Goal: Task Accomplishment & Management: Use online tool/utility

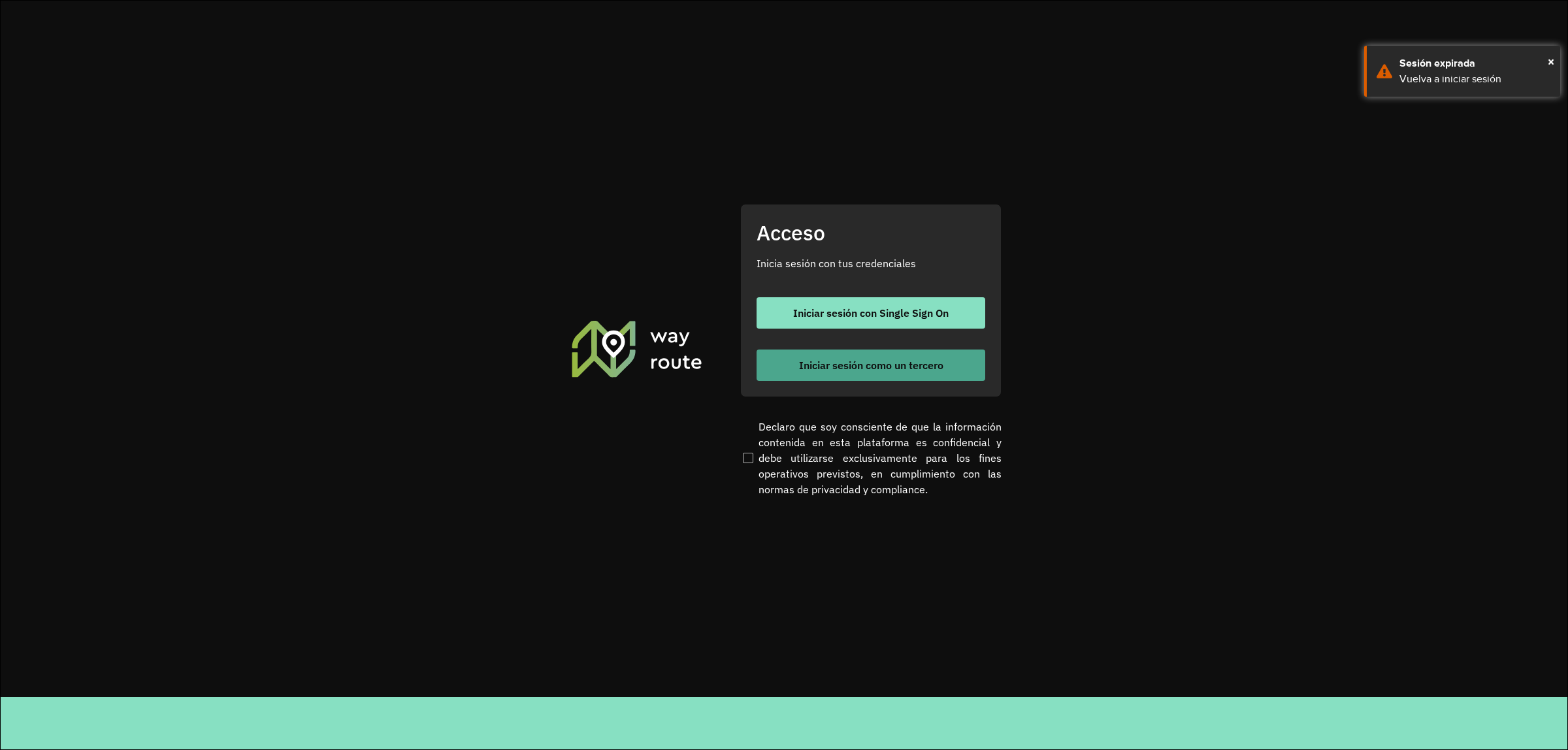
click at [829, 363] on span "Iniciar sesión como un tercero" at bounding box center [871, 365] width 144 height 10
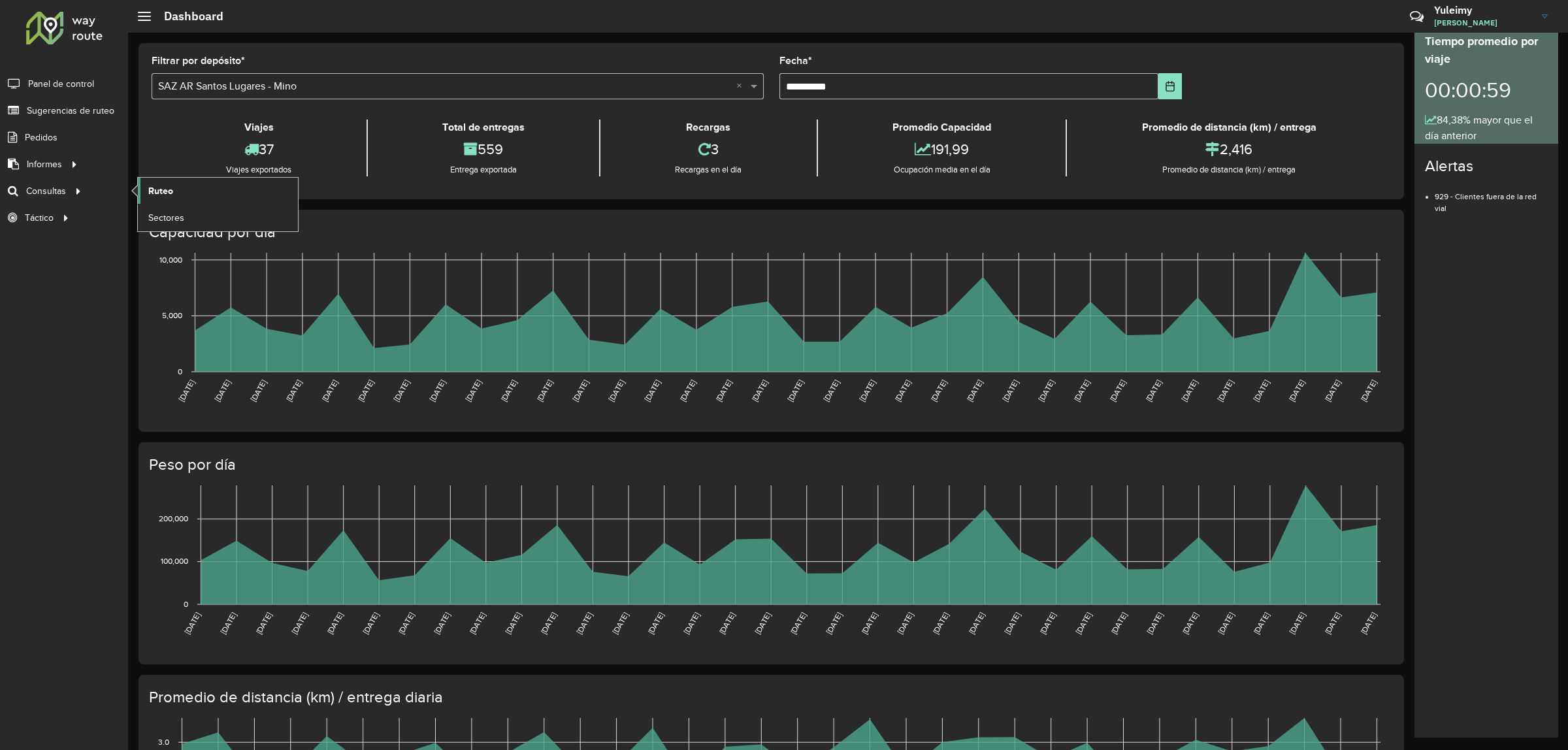
click at [180, 192] on link "Ruteo" at bounding box center [218, 191] width 160 height 26
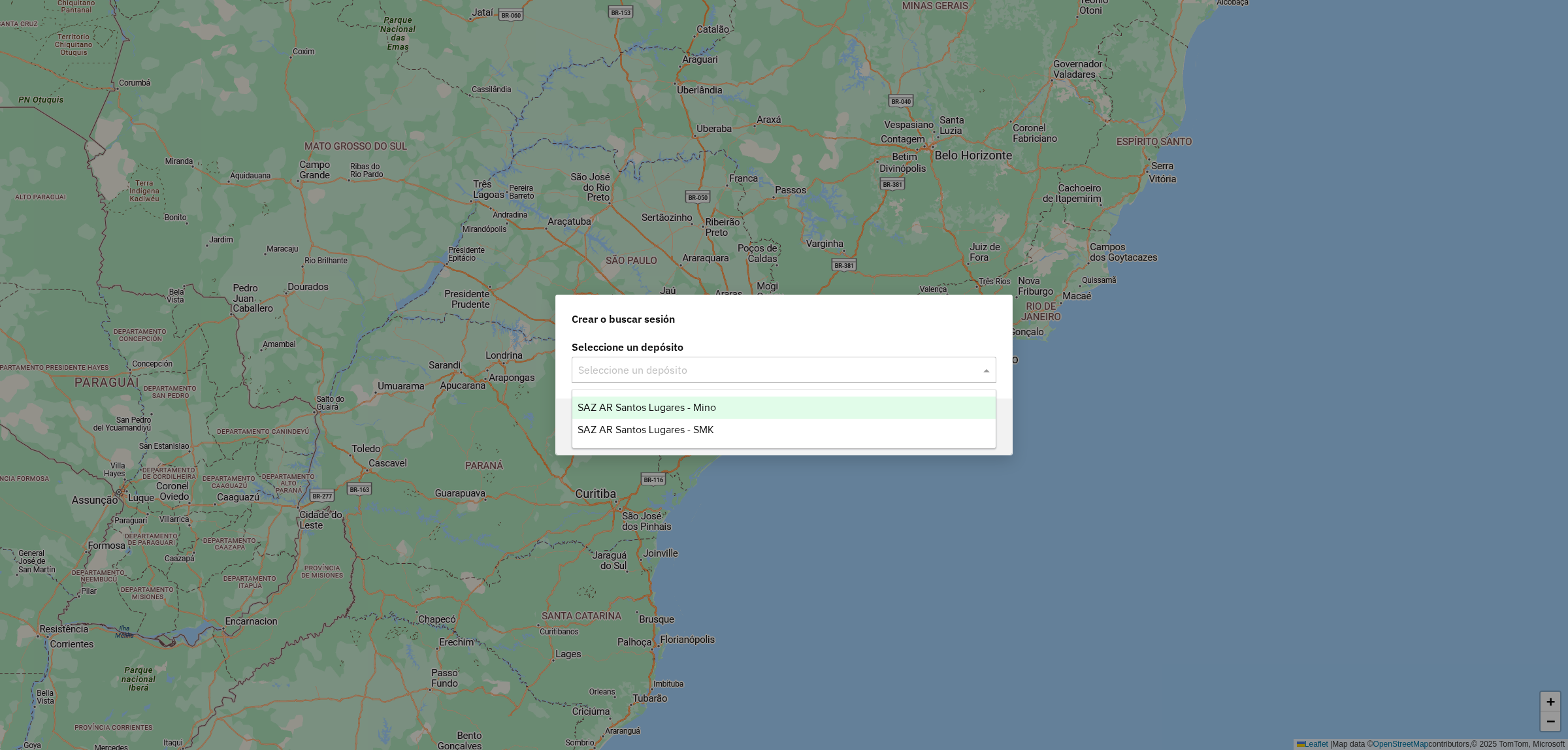
click at [987, 367] on span at bounding box center [988, 369] width 16 height 16
click at [841, 406] on div "SAZ AR Santos Lugares - Mino" at bounding box center [783, 408] width 423 height 23
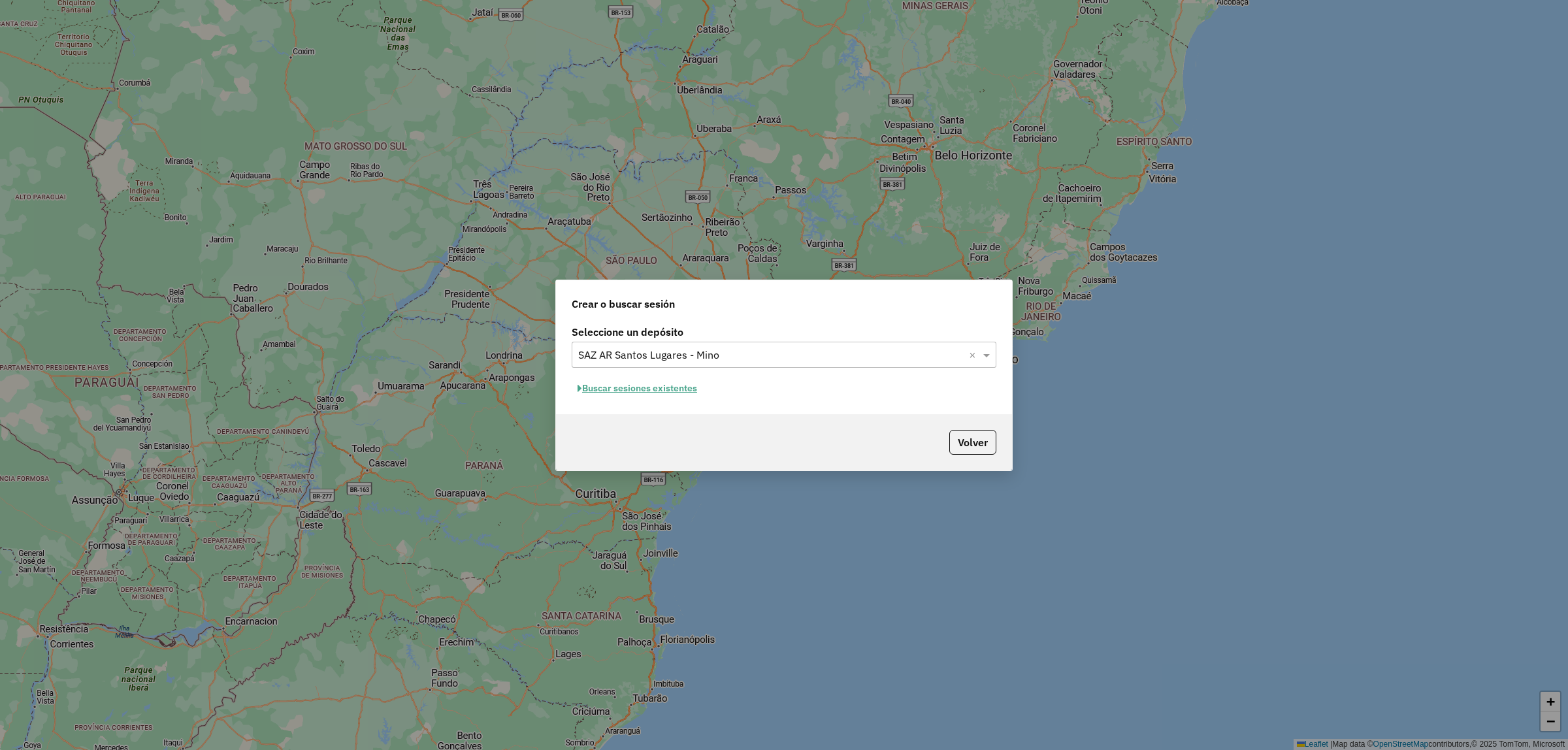
click at [670, 394] on button "Buscar sesiones existentes" at bounding box center [637, 387] width 131 height 20
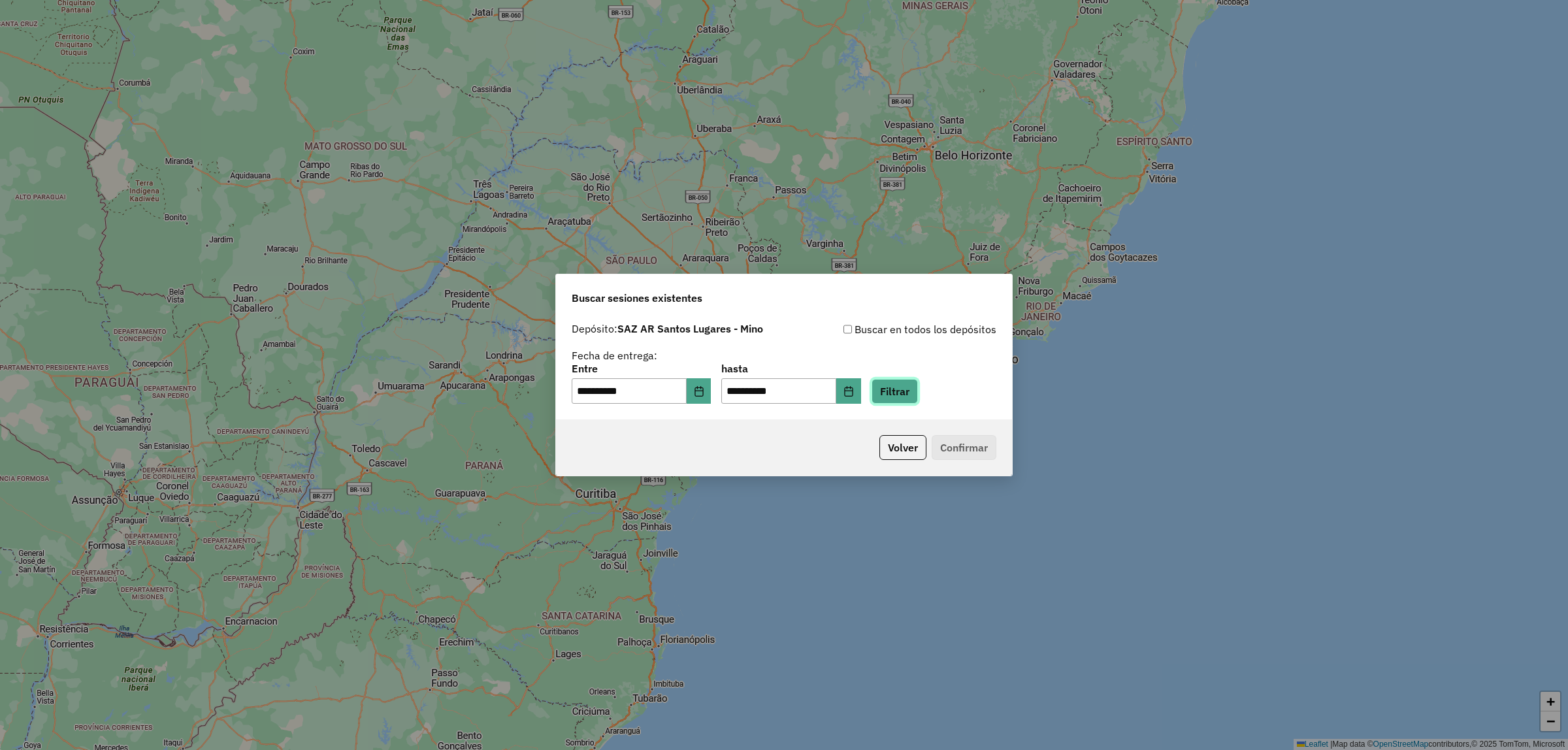
click at [918, 395] on button "Filtrar" at bounding box center [894, 391] width 46 height 24
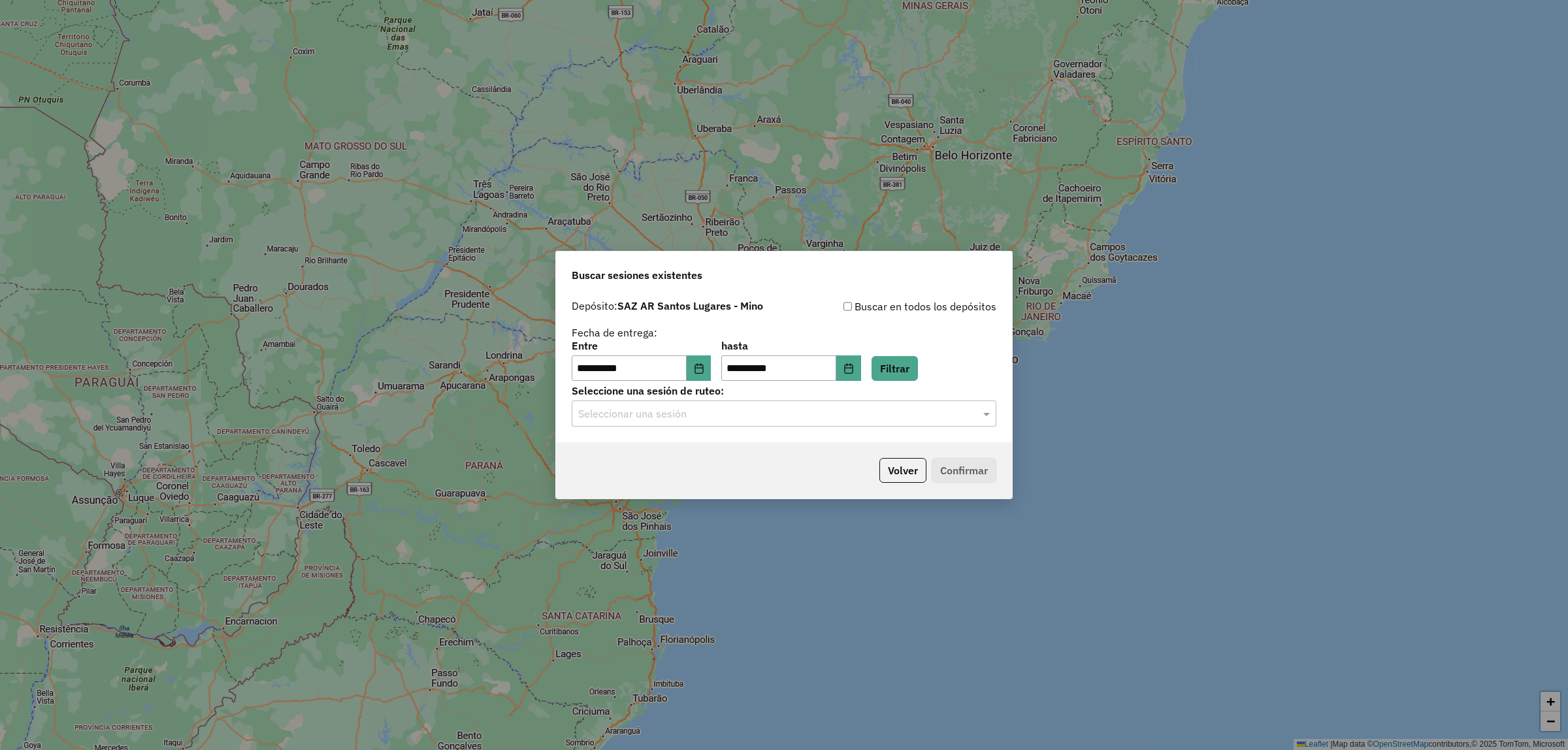
click at [926, 416] on input "text" at bounding box center [770, 414] width 385 height 16
click at [738, 452] on div "1291126 - 09/10/2025 18:11" at bounding box center [783, 452] width 423 height 23
click at [965, 462] on button "Confirmar" at bounding box center [963, 470] width 65 height 24
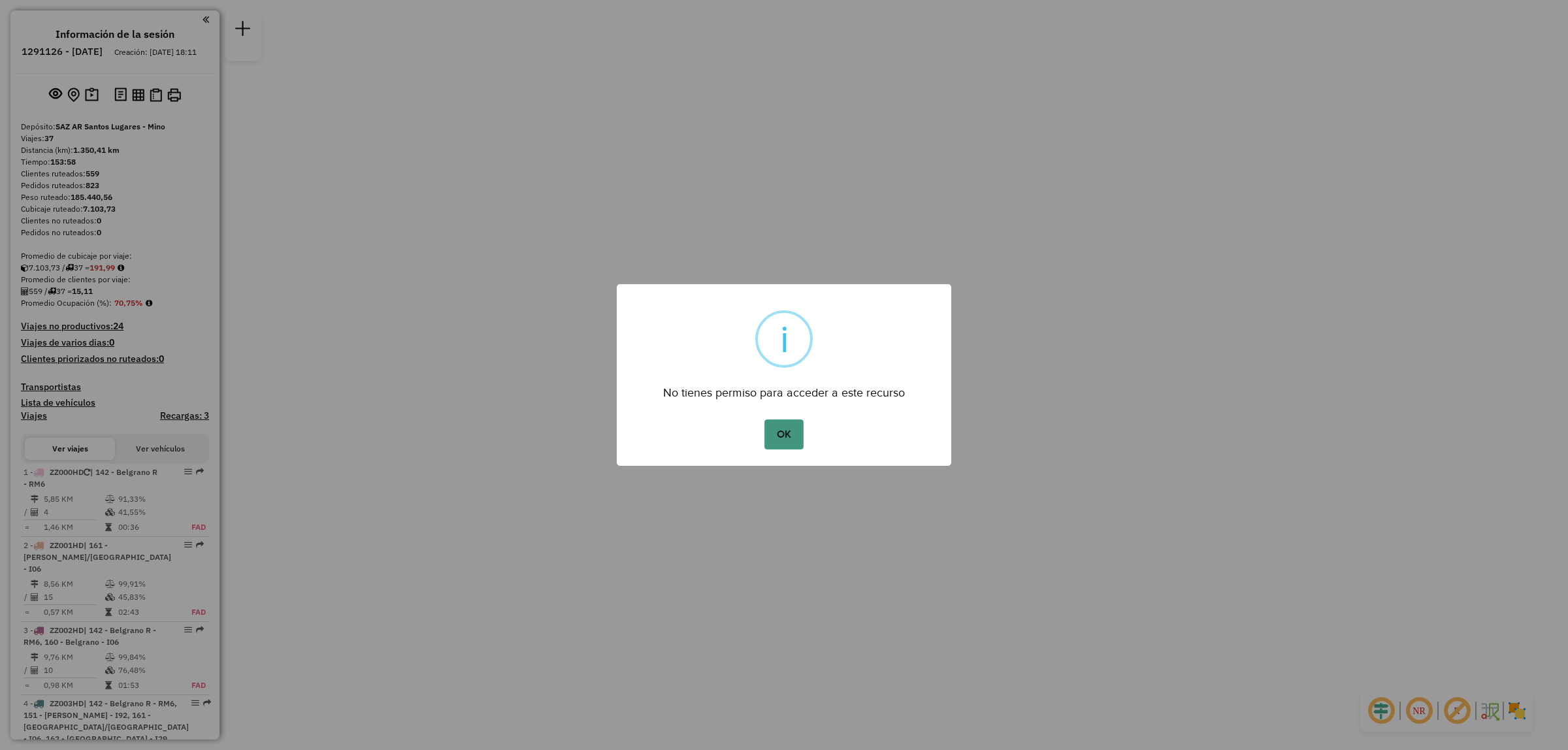
click at [765, 429] on button "OK" at bounding box center [783, 434] width 39 height 30
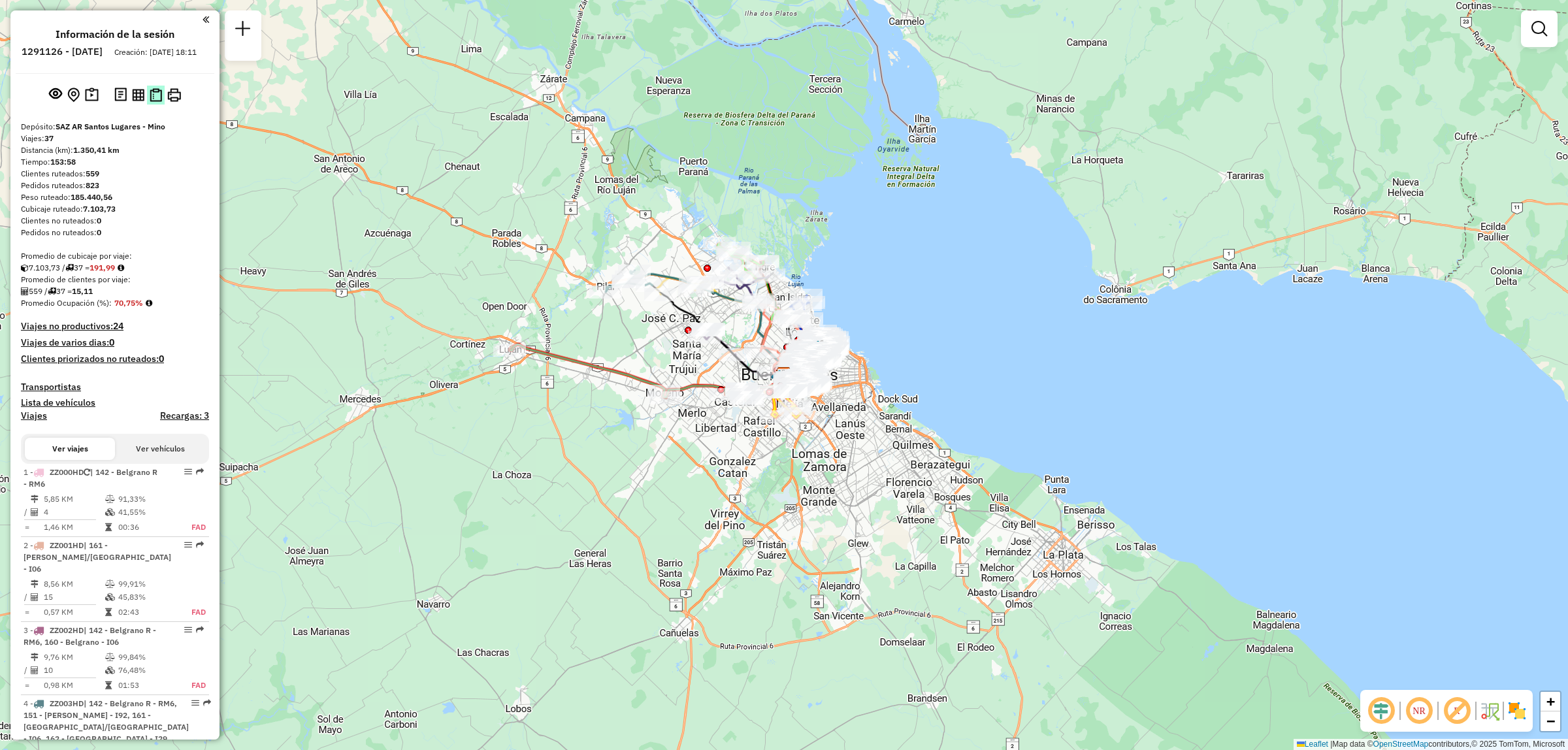
click at [150, 102] on img at bounding box center [155, 95] width 12 height 14
click at [1539, 33] on em at bounding box center [1539, 28] width 16 height 16
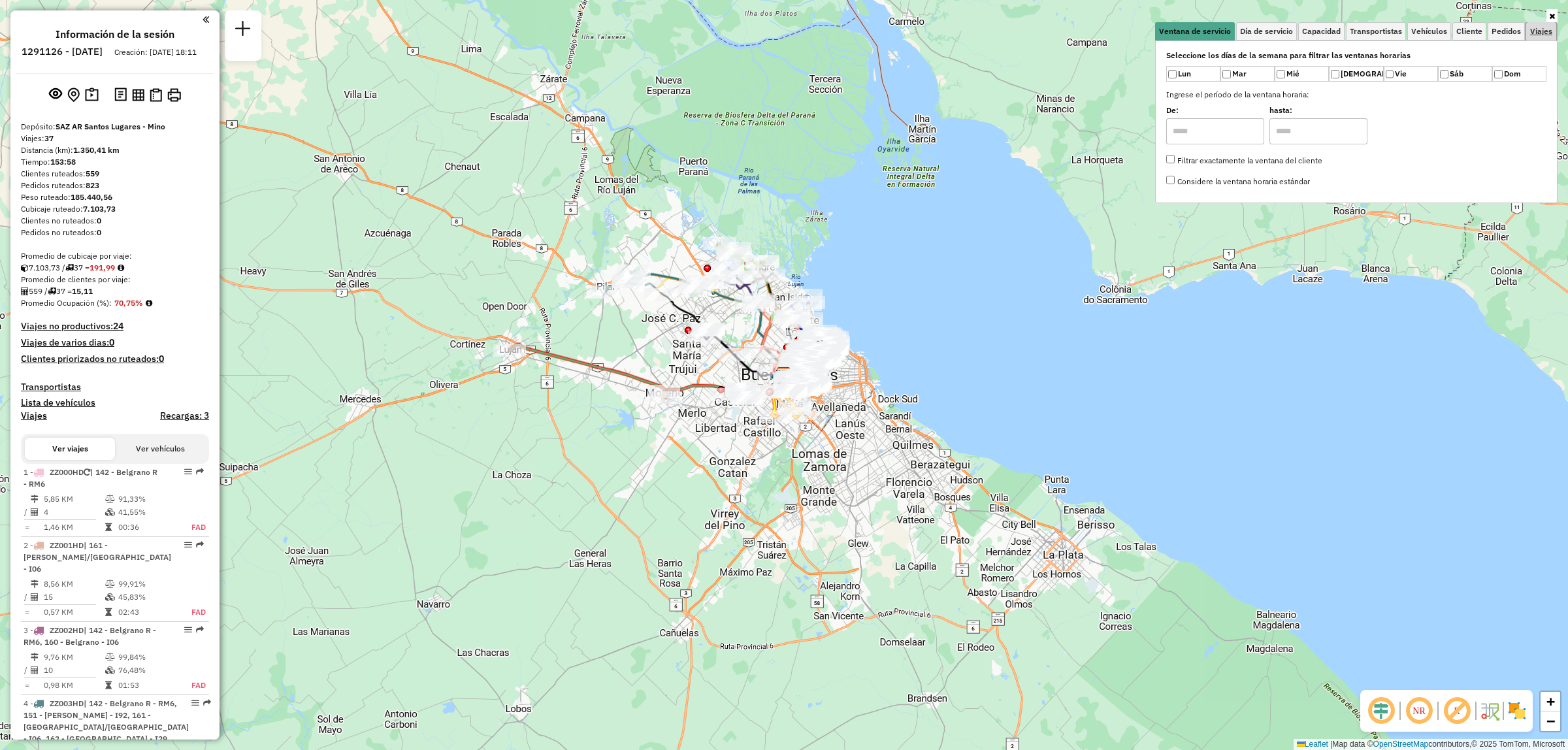
click at [1539, 34] on span "Viajes" at bounding box center [1541, 31] width 23 height 8
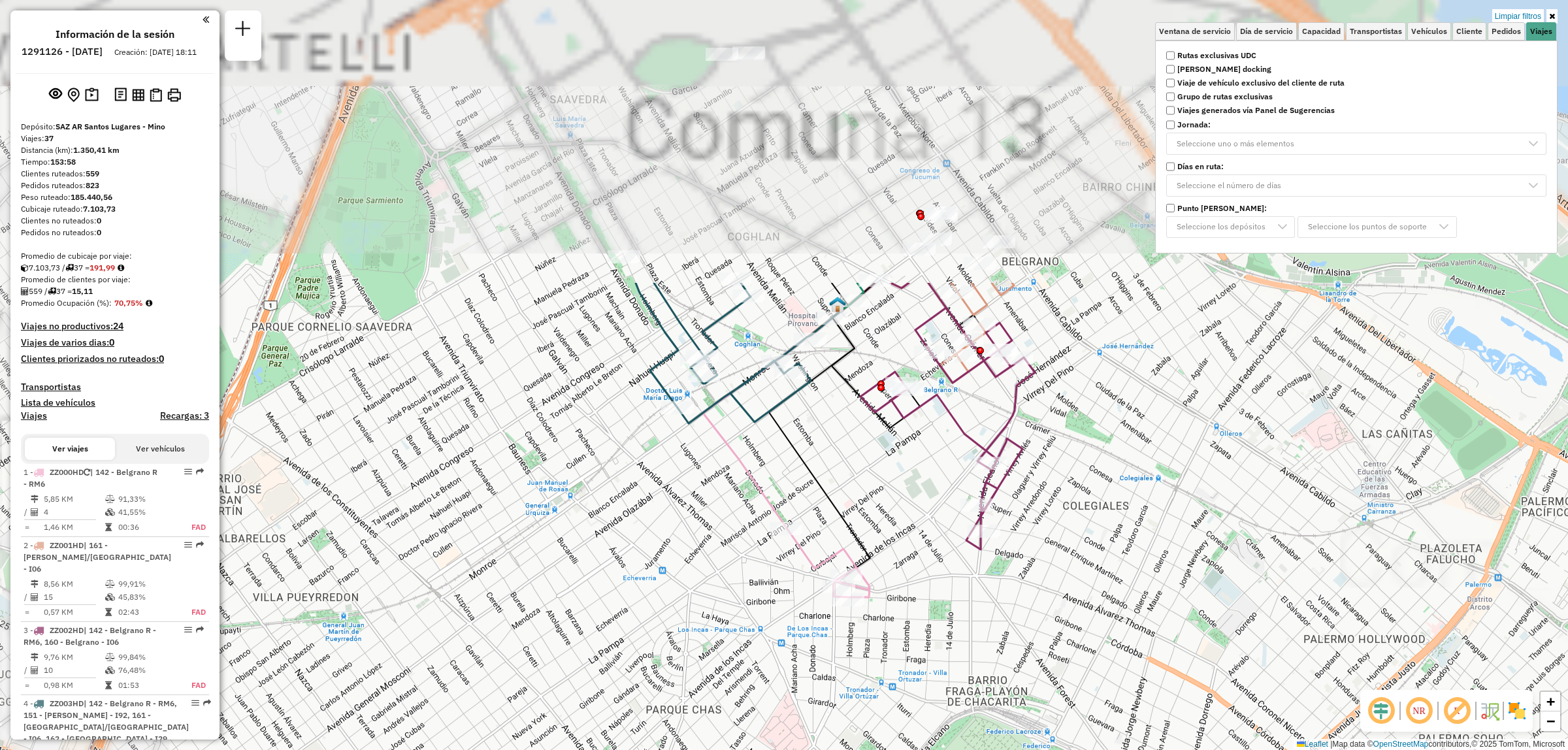
drag, startPoint x: 834, startPoint y: 289, endPoint x: 814, endPoint y: 655, distance: 366.5
click at [814, 655] on div "Limpiar filtros Ventana de servicio Día de servicio Capacidad Transportistas Ve…" at bounding box center [784, 375] width 1568 height 750
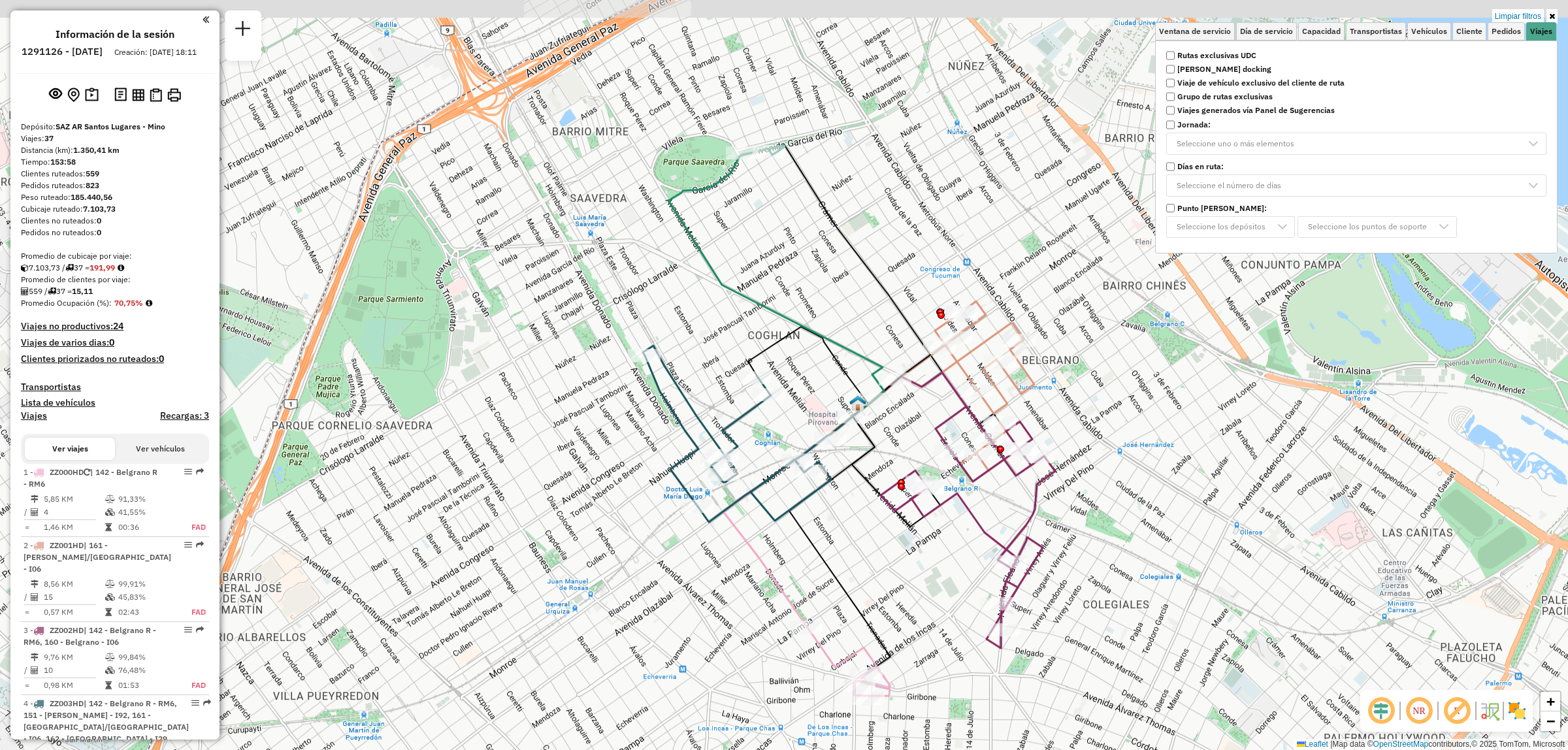
drag, startPoint x: 892, startPoint y: 484, endPoint x: 912, endPoint y: 576, distance: 94.1
click at [912, 576] on div "Limpiar filtros Ventana de servicio Día de servicio Capacidad Transportistas Ve…" at bounding box center [784, 375] width 1568 height 750
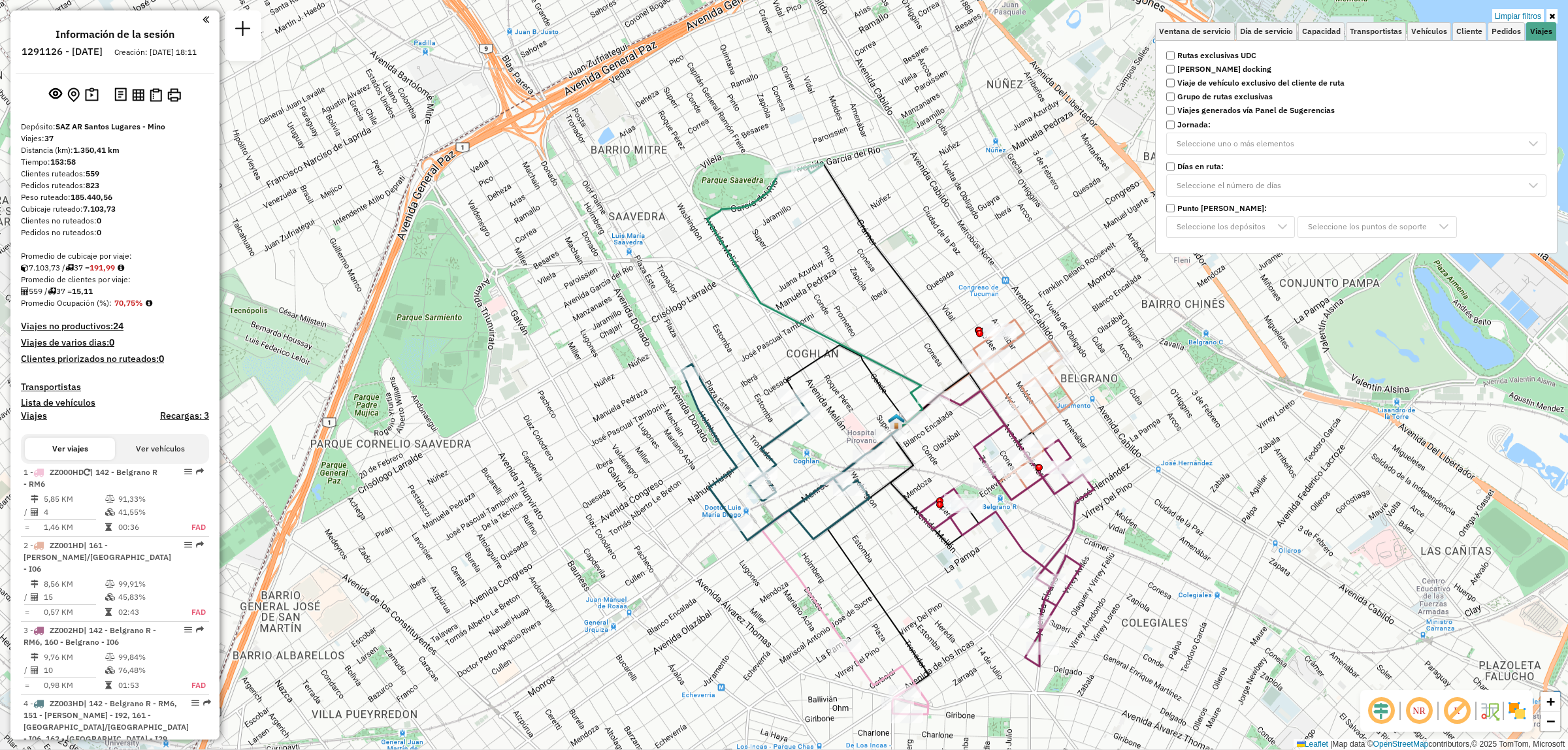
drag, startPoint x: 867, startPoint y: 595, endPoint x: 905, endPoint y: 614, distance: 42.5
click at [905, 616] on div "Limpiar filtros Ventana de servicio Día de servicio Capacidad Transportistas Ve…" at bounding box center [784, 375] width 1568 height 750
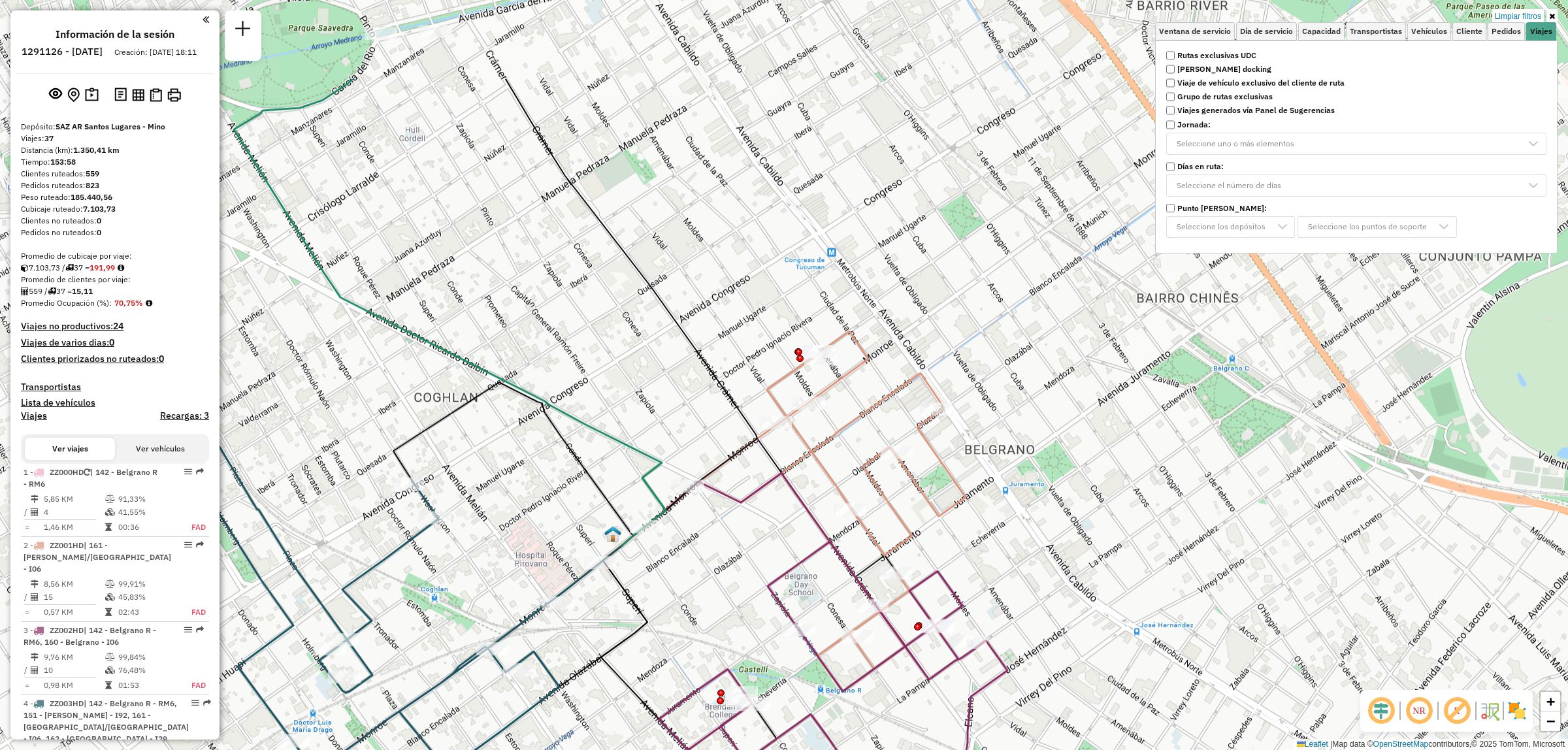
drag, startPoint x: 1062, startPoint y: 397, endPoint x: 1013, endPoint y: 549, distance: 159.7
click at [1013, 552] on div "Limpiar filtros Ventana de servicio Día de servicio Capacidad Transportistas Ve…" at bounding box center [784, 375] width 1568 height 750
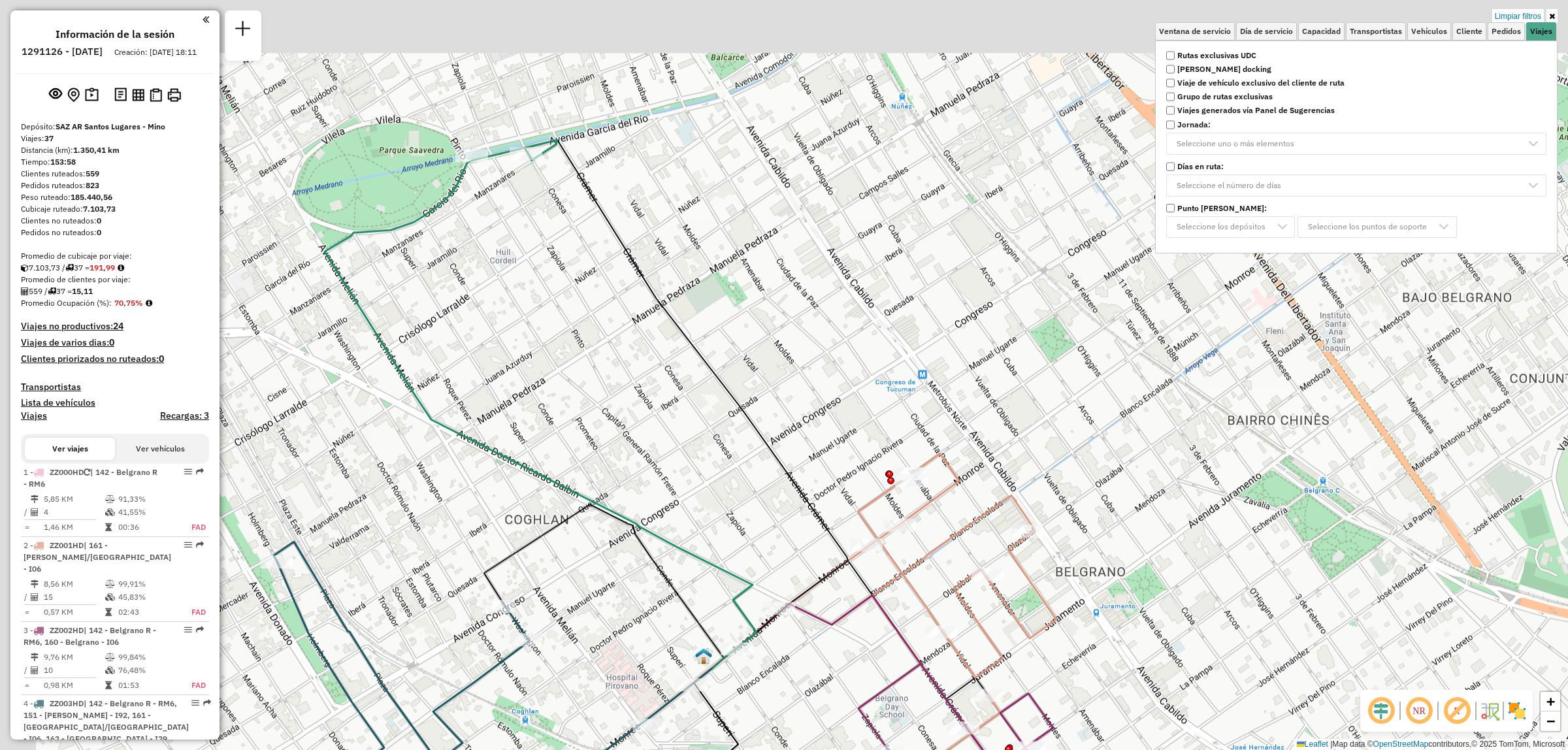
drag, startPoint x: 1022, startPoint y: 363, endPoint x: 1102, endPoint y: 479, distance: 140.9
click at [1112, 485] on div "Limpiar filtros Ventana de servicio Día de servicio Capacidad Transportistas Ve…" at bounding box center [784, 375] width 1568 height 750
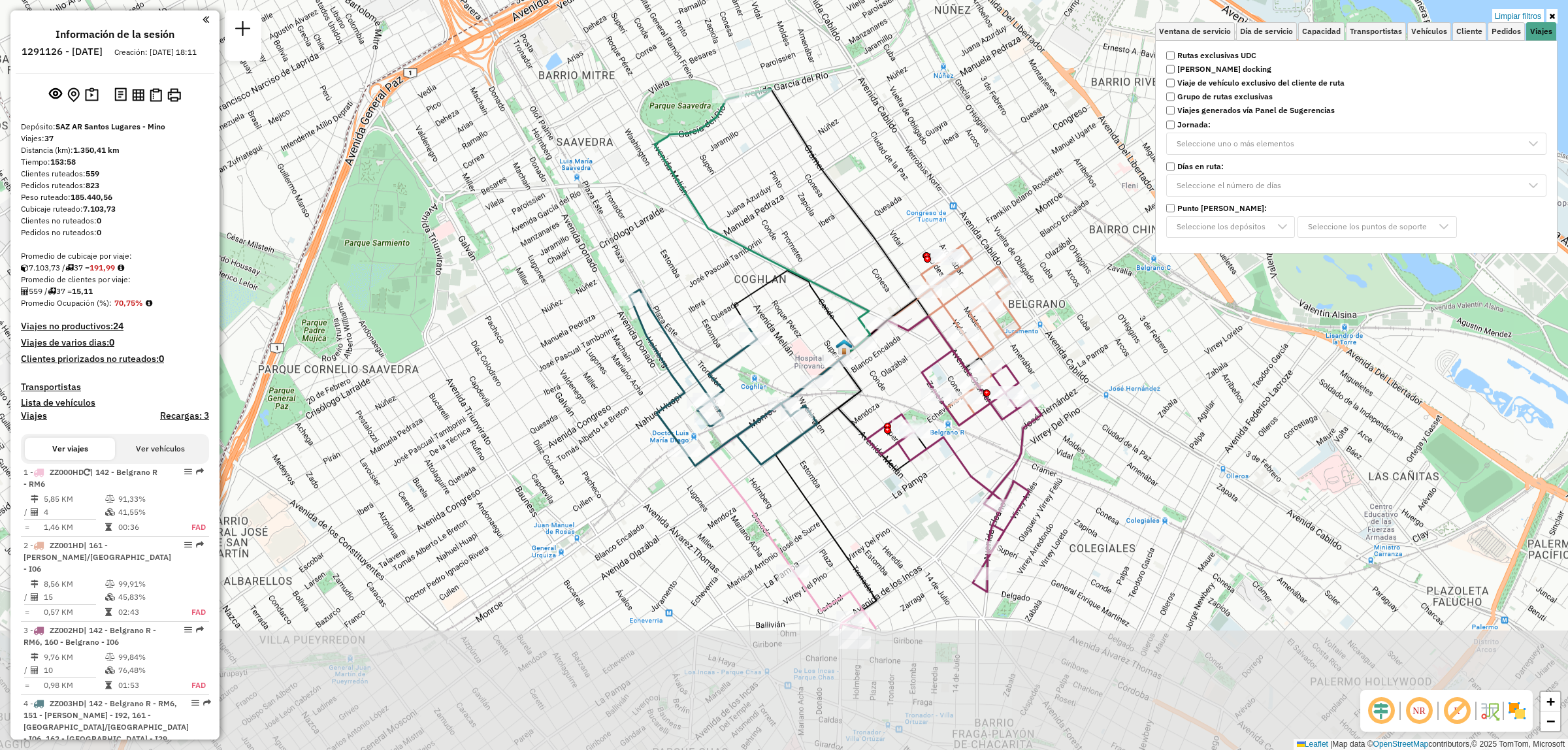
drag, startPoint x: 949, startPoint y: 583, endPoint x: 916, endPoint y: 385, distance: 200.7
click at [916, 385] on div "Limpiar filtros Ventana de servicio Día de servicio Capacidad Transportistas Ve…" at bounding box center [784, 375] width 1568 height 750
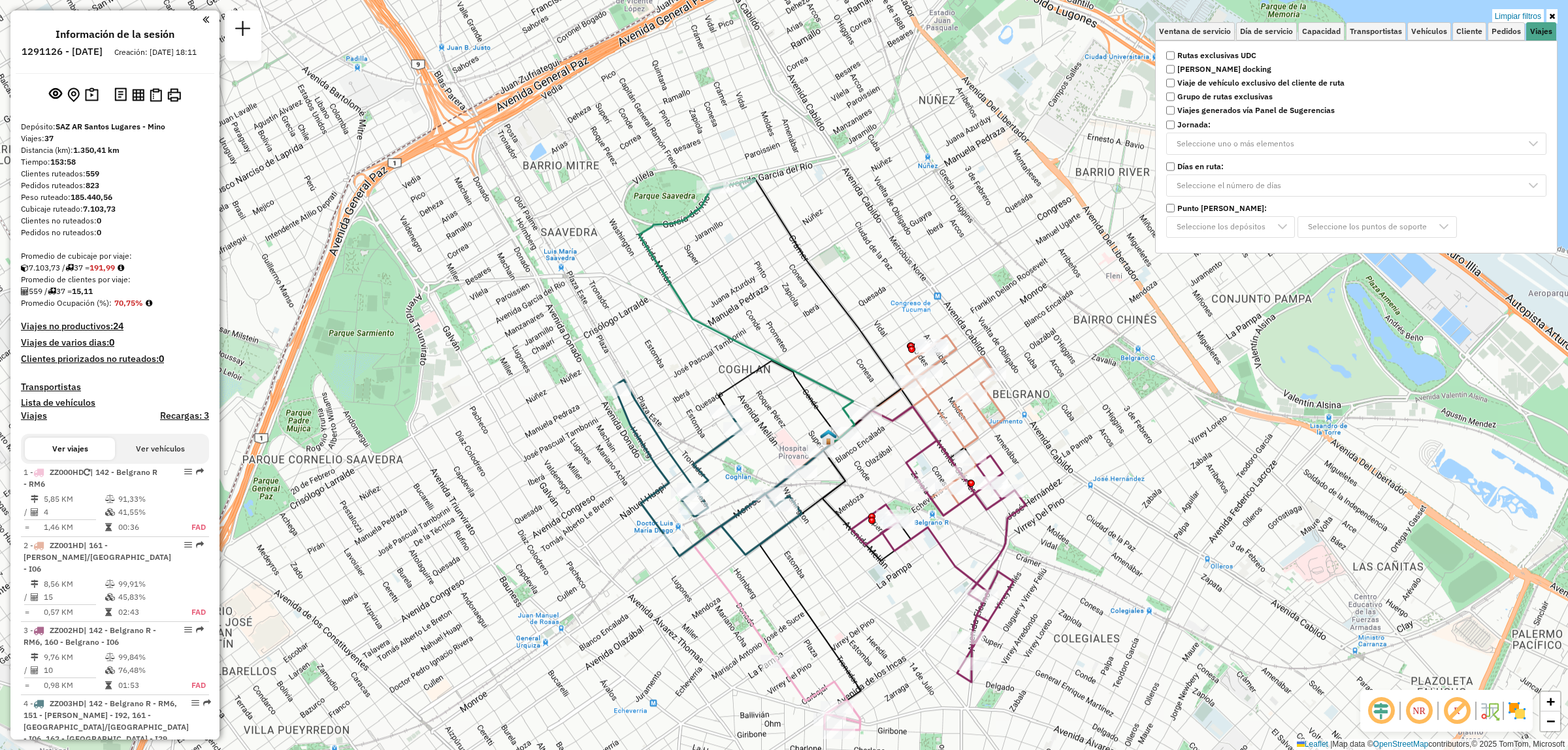
drag, startPoint x: 873, startPoint y: 435, endPoint x: 855, endPoint y: 518, distance: 84.9
click at [855, 518] on icon at bounding box center [938, 561] width 174 height 241
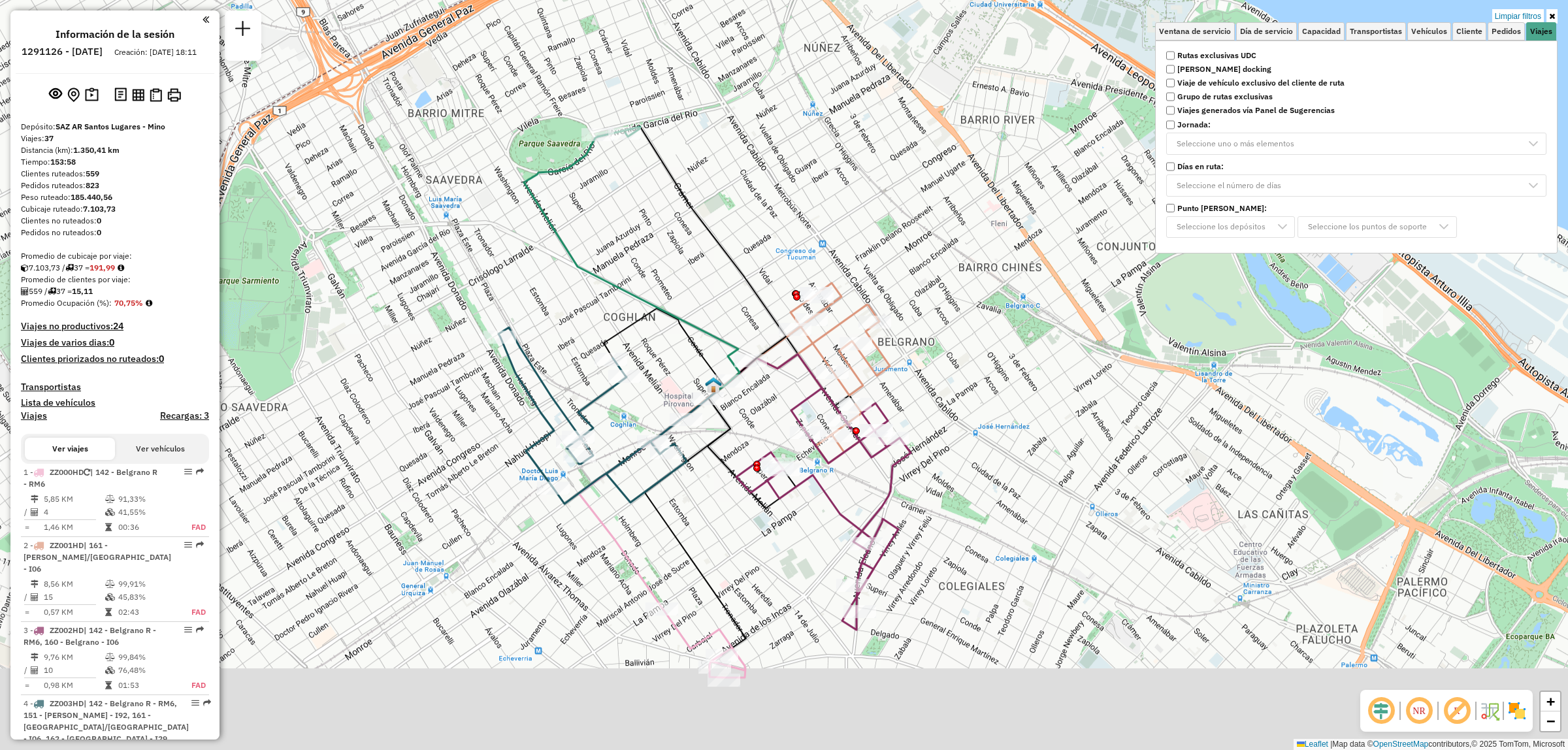
drag, startPoint x: 880, startPoint y: 614, endPoint x: 895, endPoint y: 451, distance: 163.7
click at [897, 451] on icon at bounding box center [823, 509] width 174 height 241
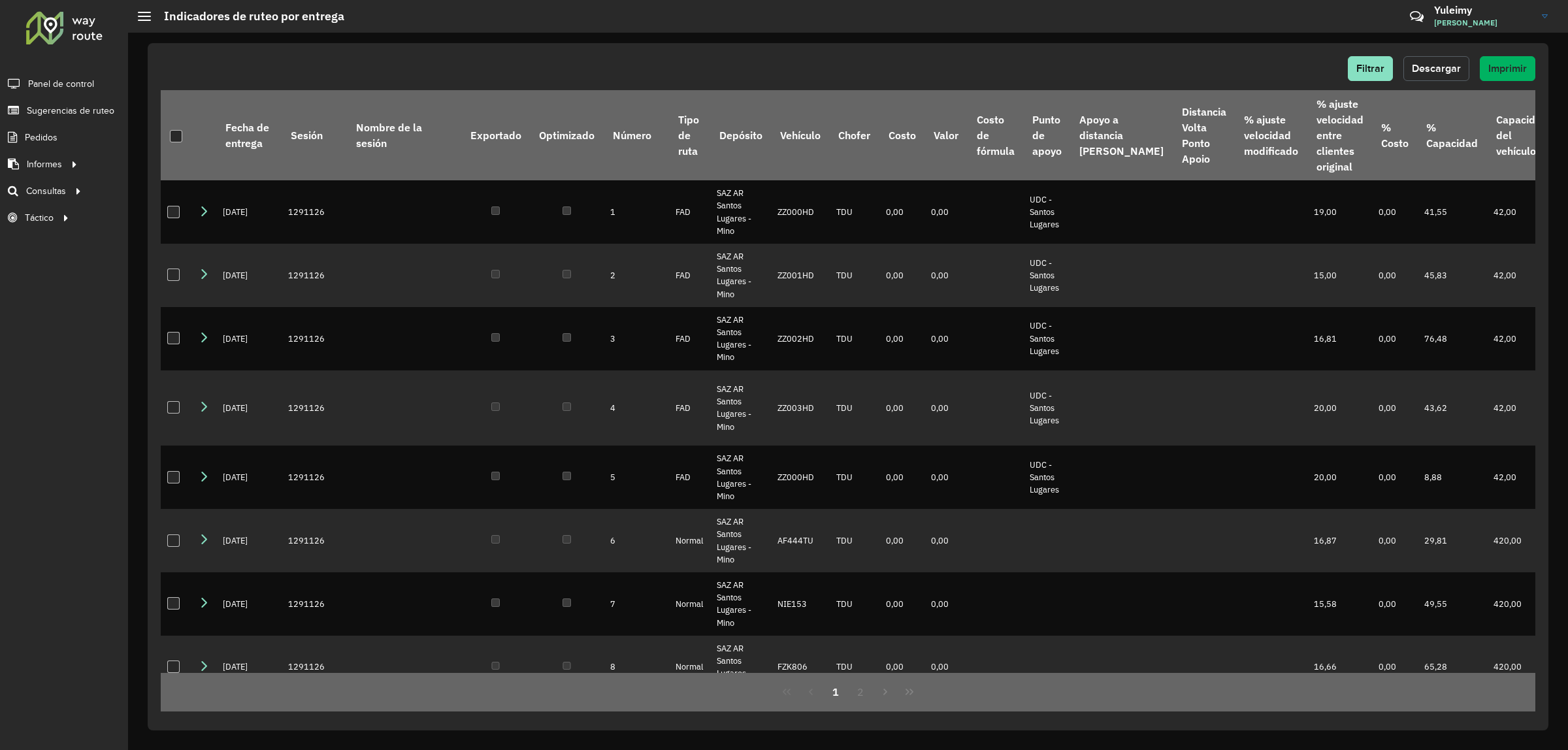
click at [1429, 64] on span "Descargar" at bounding box center [1436, 69] width 49 height 11
